Goal: Communication & Community: Participate in discussion

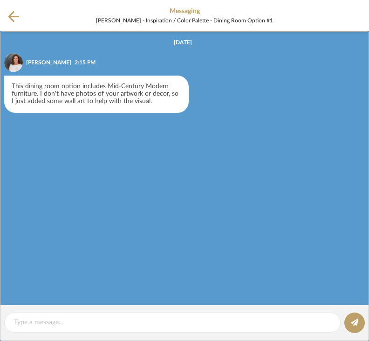
click at [39, 94] on div "This dining room option includes Mid-Century Modern furniture. I don't have pho…" at bounding box center [96, 94] width 185 height 37
click at [9, 16] on icon at bounding box center [13, 16] width 11 height 11
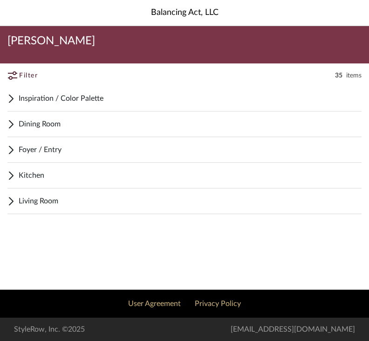
click at [37, 101] on span "Inspiration / Color Palette" at bounding box center [190, 98] width 343 height 11
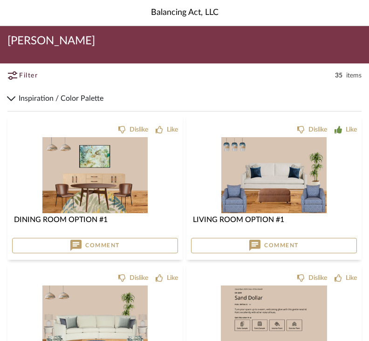
click at [63, 221] on img at bounding box center [94, 259] width 105 height 76
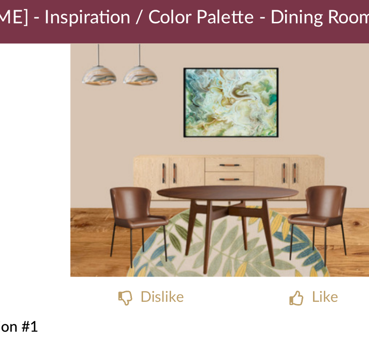
click at [115, 69] on img "0" at bounding box center [184, 128] width 163 height 118
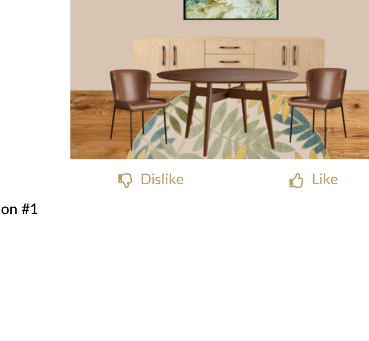
click at [103, 69] on img "0" at bounding box center [184, 128] width 163 height 118
click at [15, 69] on div "0" at bounding box center [184, 128] width 369 height 118
click at [127, 69] on img "0" at bounding box center [184, 128] width 163 height 118
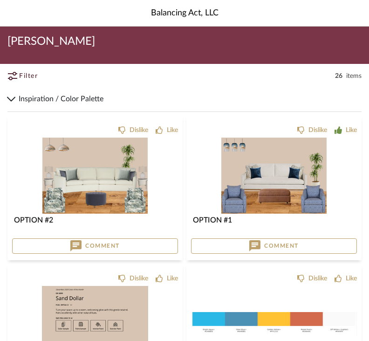
click at [17, 99] on div "Inspiration / Color Palette" at bounding box center [184, 99] width 354 height 26
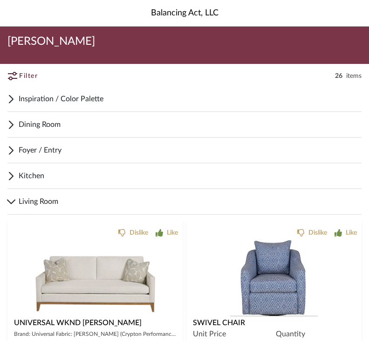
click at [36, 124] on span "Dining Room" at bounding box center [190, 123] width 343 height 11
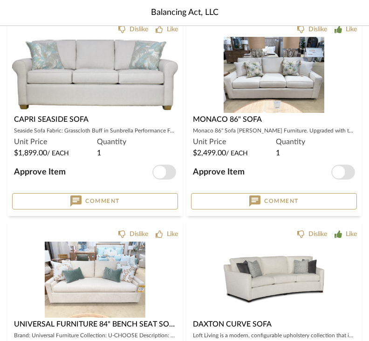
scroll to position [1230, 0]
click at [339, 280] on div "0" at bounding box center [274, 280] width 166 height 76
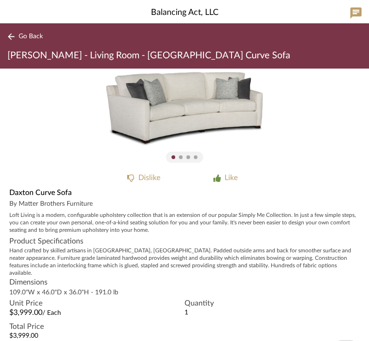
scroll to position [21, 0]
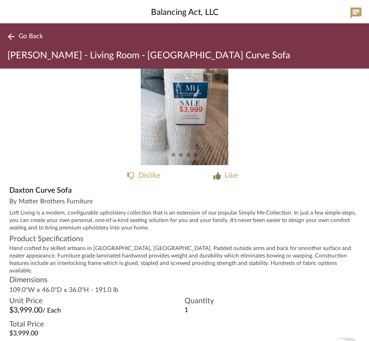
click at [305, 117] on div "0" at bounding box center [184, 107] width 369 height 118
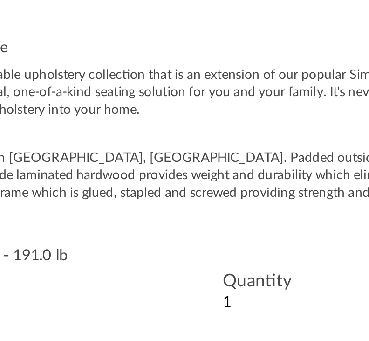
scroll to position [14, 0]
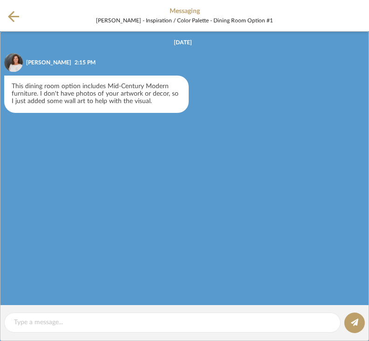
click at [38, 327] on textarea at bounding box center [172, 323] width 317 height 10
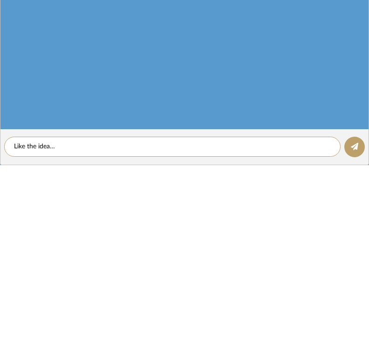
type textarea "Like the idea…"
click at [356, 312] on button at bounding box center [355, 322] width 21 height 21
